Goal: Transaction & Acquisition: Purchase product/service

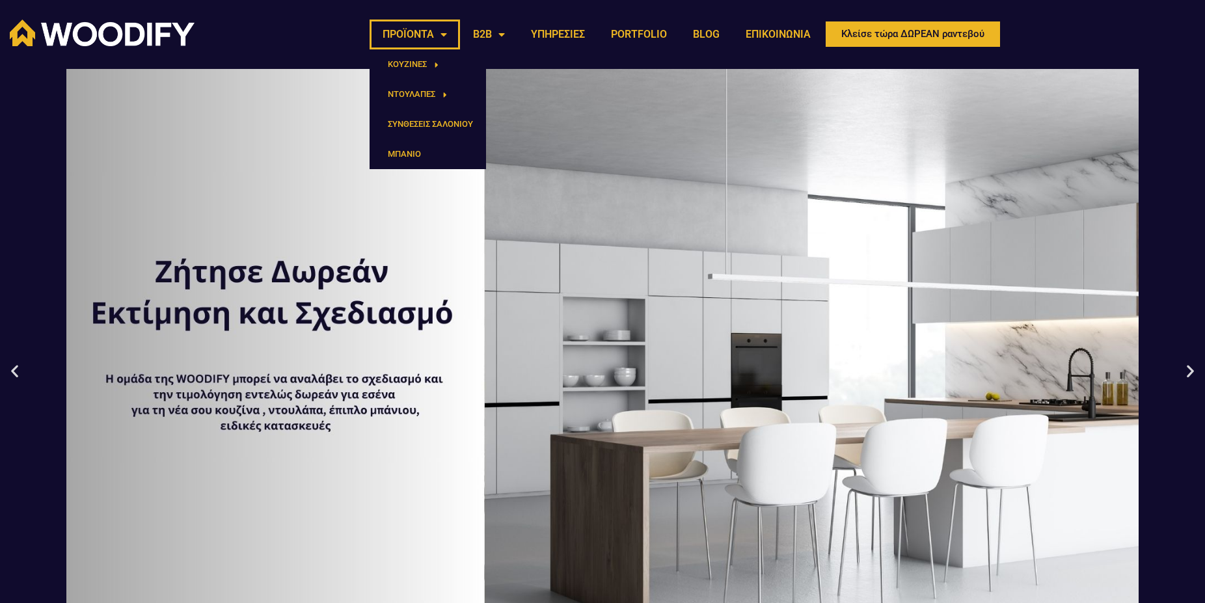
click at [440, 40] on link "ΠΡΟΪΟΝΤΑ" at bounding box center [415, 35] width 90 height 30
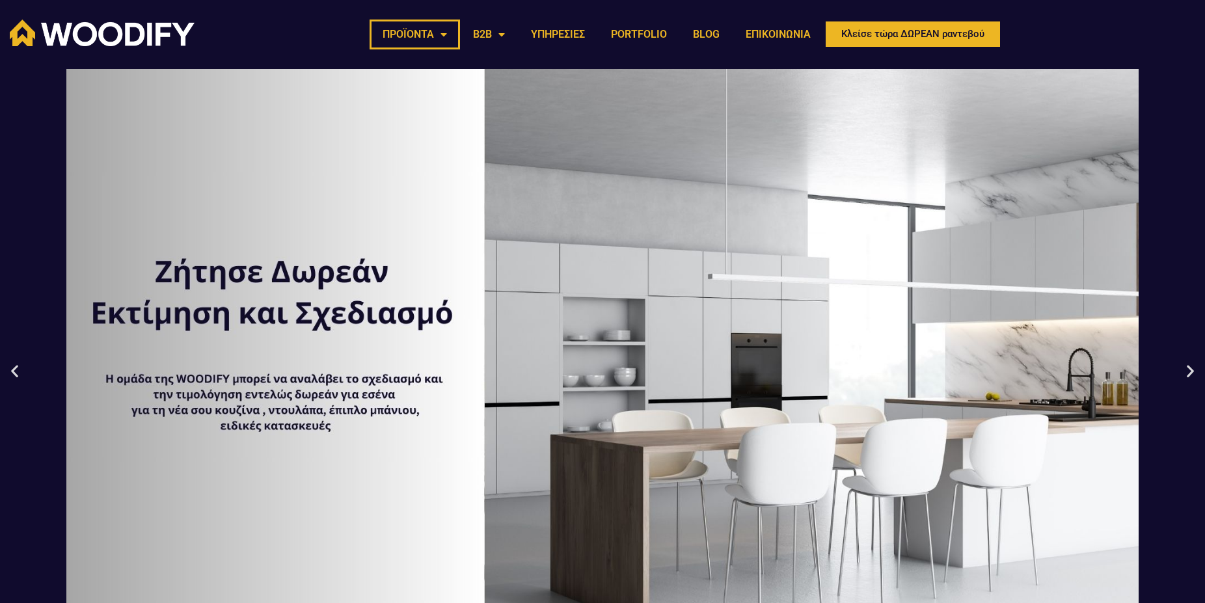
click at [441, 40] on link "ΠΡΟΪΟΝΤΑ" at bounding box center [415, 35] width 90 height 30
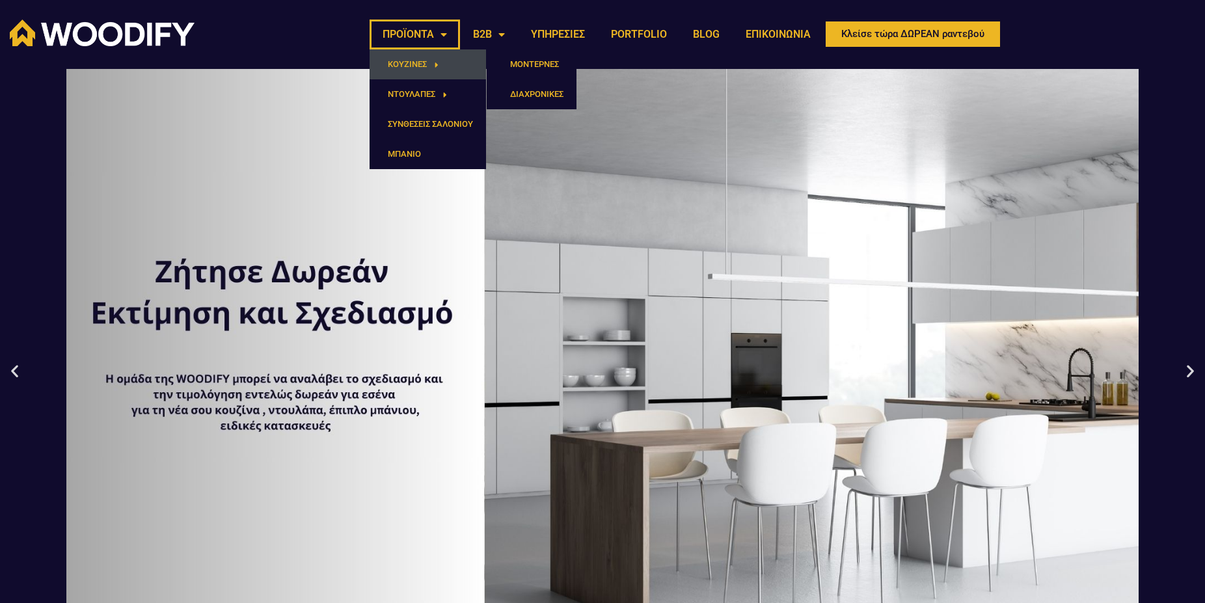
click at [442, 68] on link "ΚΟΥΖΙΝΕΣ" at bounding box center [428, 64] width 116 height 30
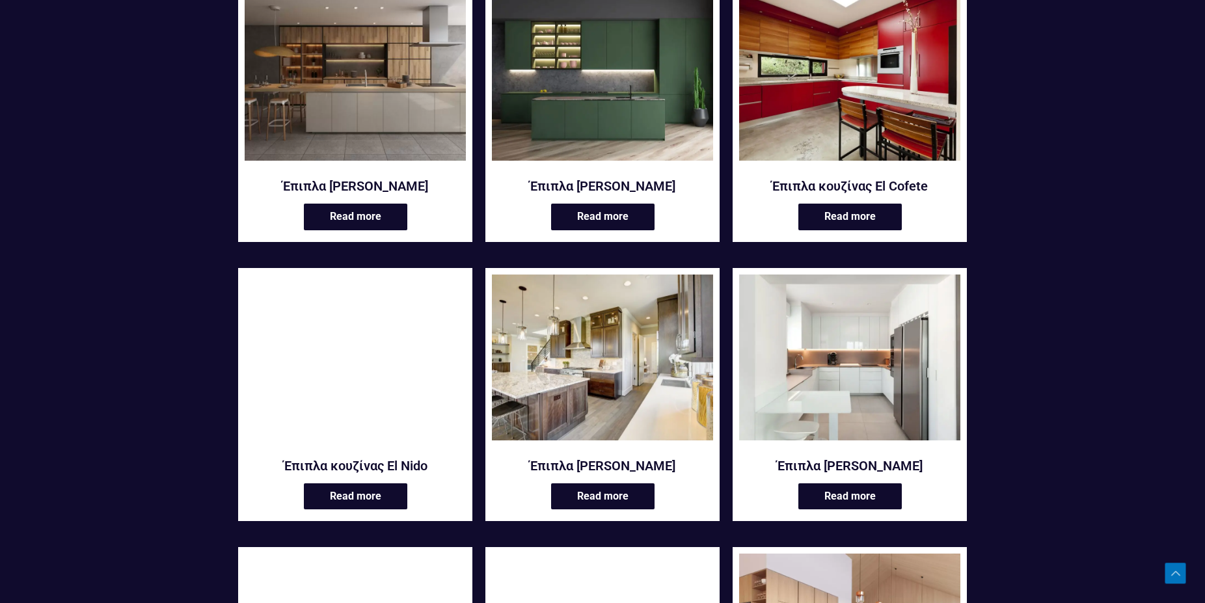
scroll to position [796, 0]
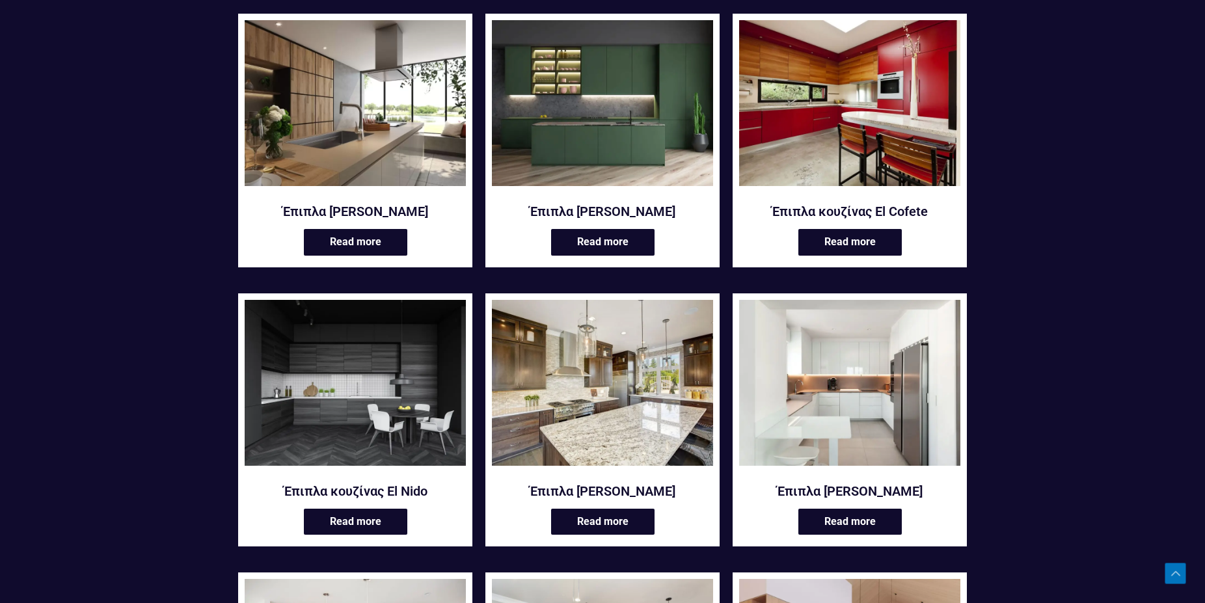
click at [358, 156] on img at bounding box center [355, 103] width 221 height 166
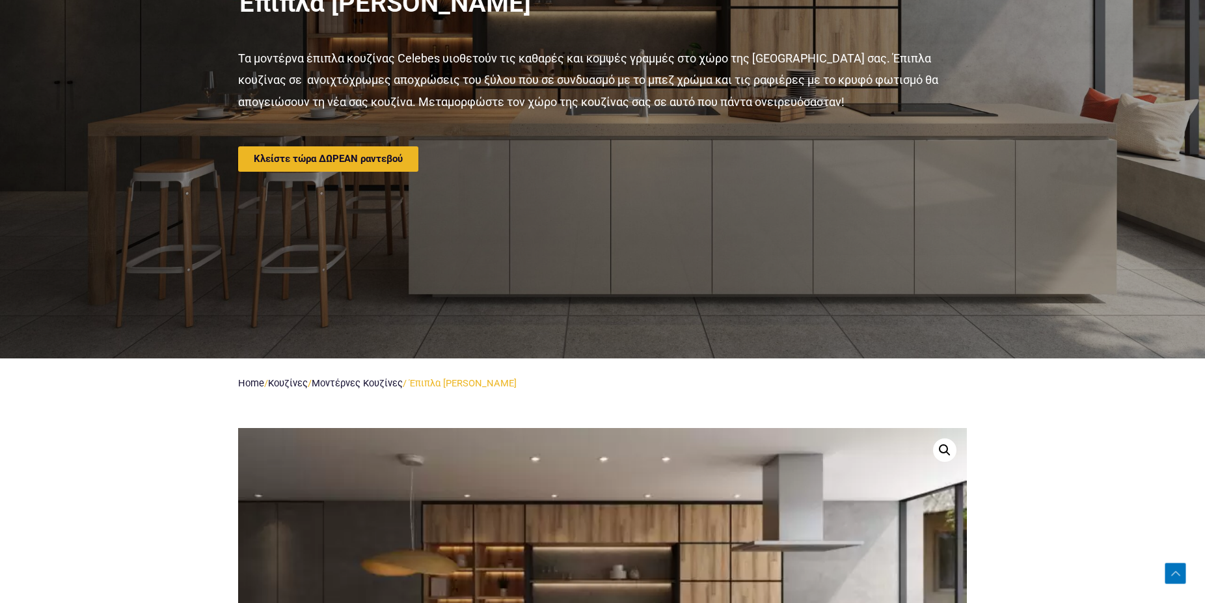
scroll to position [66, 0]
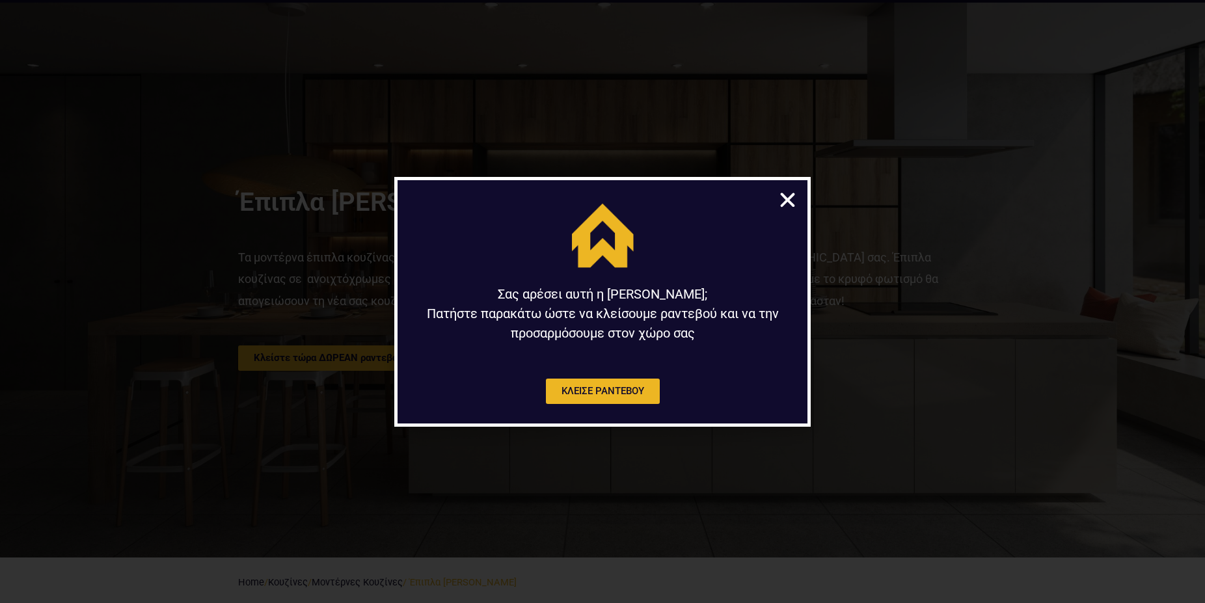
click at [788, 197] on icon "Close" at bounding box center [787, 200] width 20 height 20
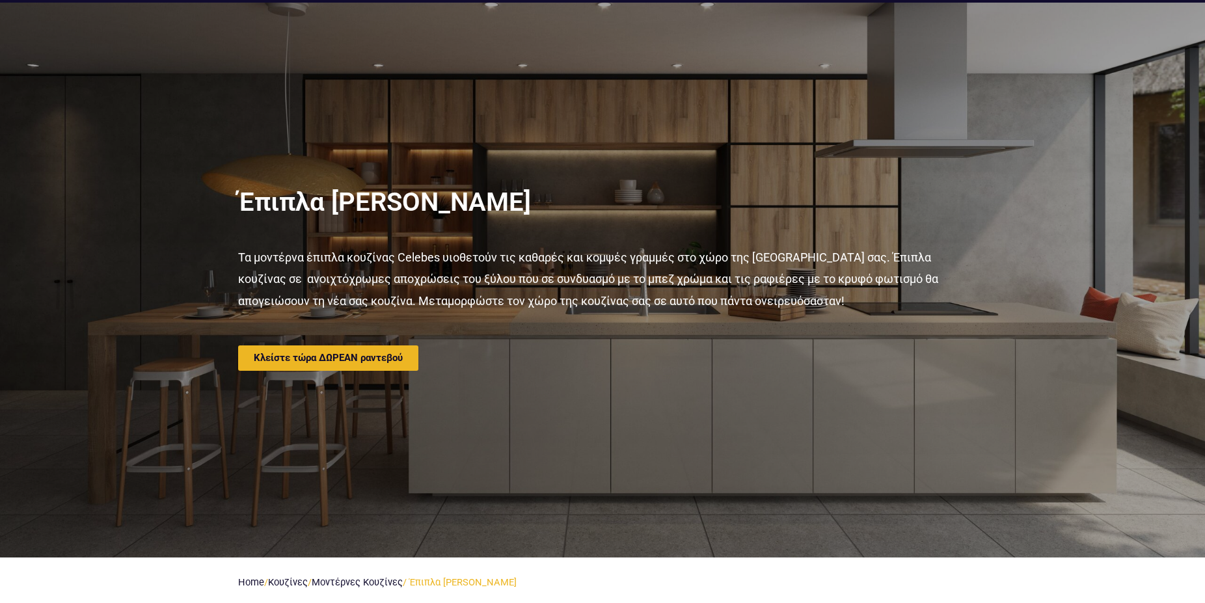
scroll to position [0, 0]
